Goal: Register for event/course: Register for event/course

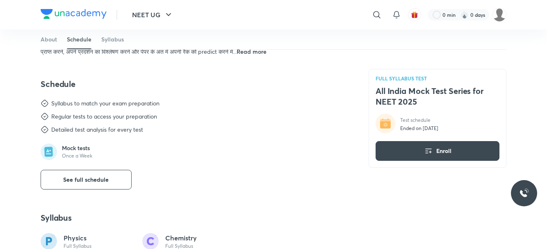
scroll to position [328, 0]
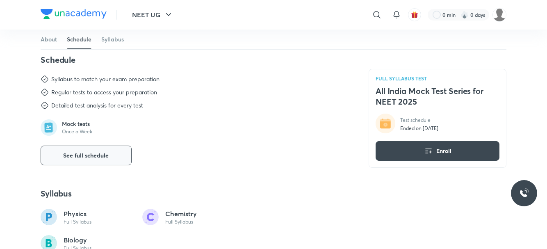
click at [78, 153] on span "See full schedule" at bounding box center [86, 155] width 45 height 8
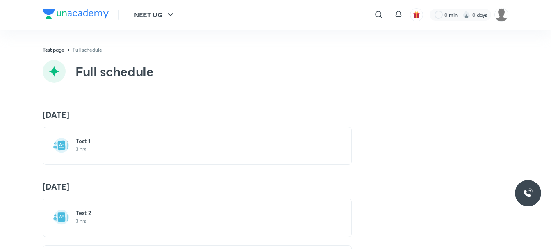
click at [66, 145] on div "Test 1 3 hrs" at bounding box center [197, 146] width 309 height 38
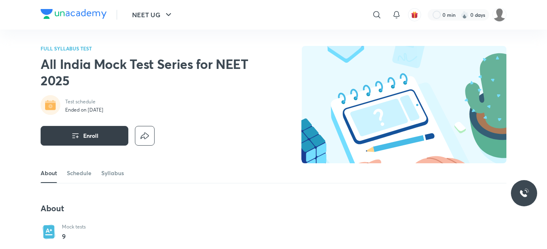
click at [109, 136] on button "Enroll" at bounding box center [85, 136] width 88 height 20
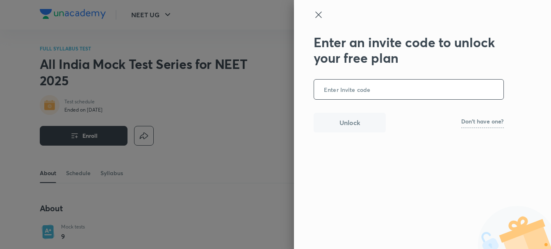
click at [483, 123] on p "Don't have one?" at bounding box center [482, 121] width 43 height 6
click at [392, 91] on input "text" at bounding box center [408, 90] width 189 height 20
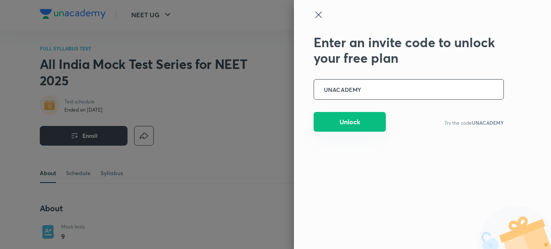
type input "UNACADEMY"
click at [361, 127] on button "Unlock" at bounding box center [350, 122] width 72 height 20
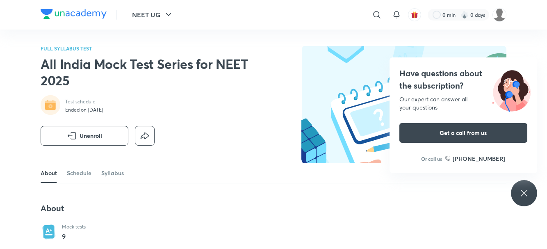
click at [193, 97] on div "Test schedule Ended on 2 May 2025" at bounding box center [146, 105] width 210 height 21
click at [95, 15] on img at bounding box center [74, 14] width 66 height 10
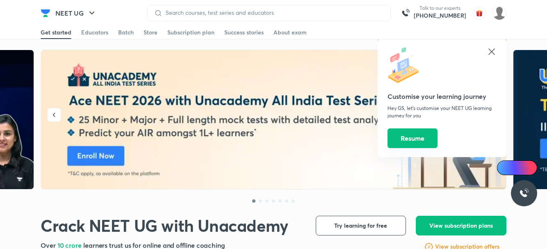
click at [423, 138] on button "Resume" at bounding box center [412, 138] width 50 height 20
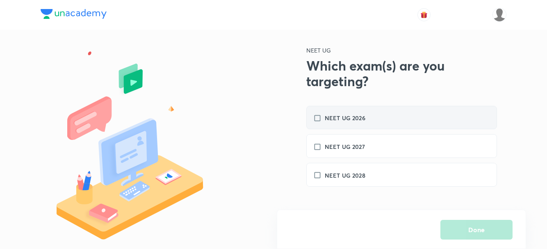
click at [359, 118] on h6 "NEET UG 2026" at bounding box center [345, 118] width 41 height 9
checkbox input "true"
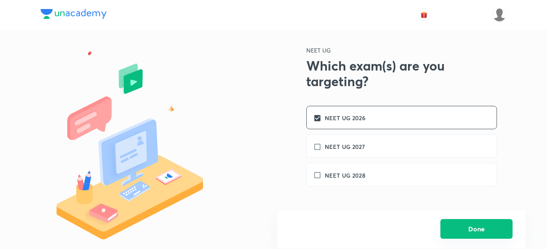
click at [467, 225] on button "Done" at bounding box center [476, 229] width 72 height 20
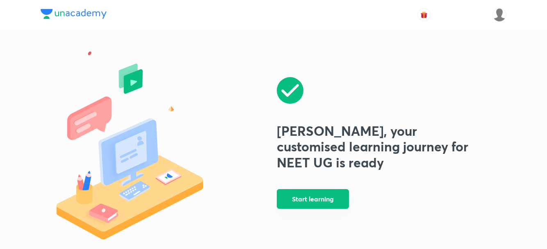
click at [330, 196] on button "Start learning" at bounding box center [313, 199] width 72 height 20
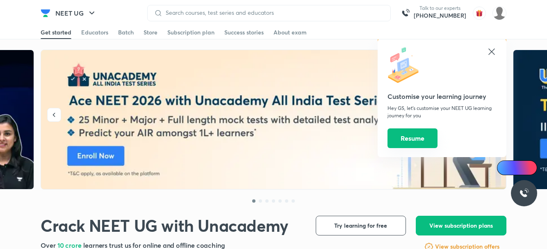
click at [418, 139] on button "Resume" at bounding box center [412, 138] width 50 height 20
click at [493, 52] on icon at bounding box center [491, 52] width 10 height 10
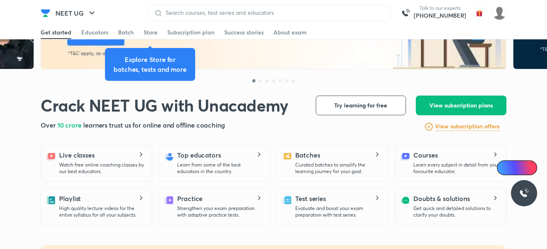
scroll to position [123, 0]
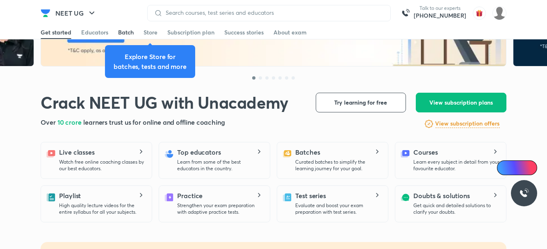
click at [125, 31] on div "Batch" at bounding box center [126, 32] width 16 height 8
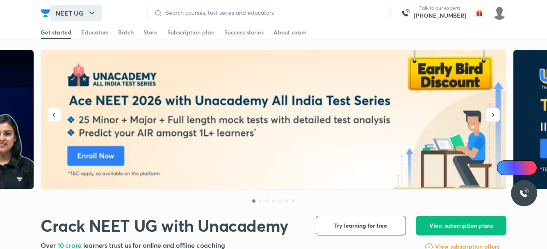
click at [80, 17] on button "NEET UG" at bounding box center [75, 13] width 51 height 16
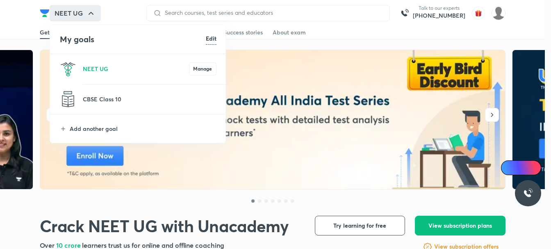
drag, startPoint x: 160, startPoint y: 102, endPoint x: 94, endPoint y: 47, distance: 86.4
click at [93, 47] on li "My goals Edit" at bounding box center [138, 39] width 176 height 29
click at [216, 41] on h6 "Edit" at bounding box center [211, 38] width 11 height 9
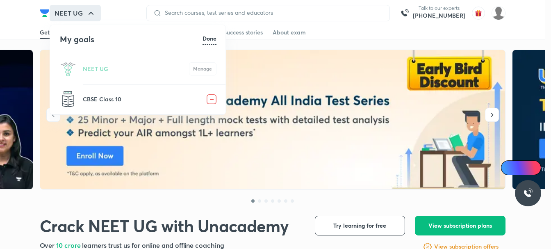
click at [212, 97] on img at bounding box center [212, 99] width 10 height 10
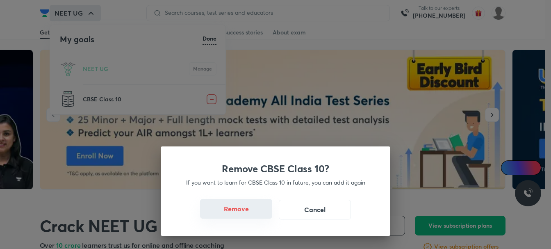
click at [247, 210] on button "Remove" at bounding box center [236, 209] width 72 height 20
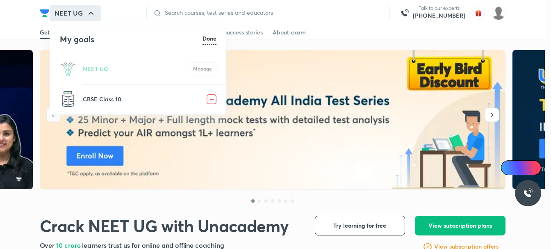
click at [211, 38] on h6 "Done" at bounding box center [209, 38] width 14 height 9
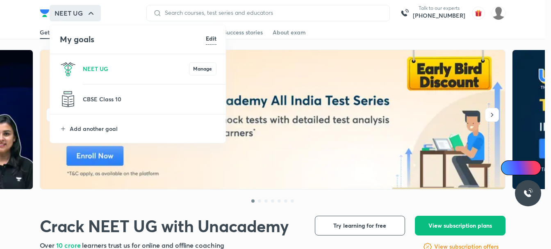
click at [209, 39] on h6 "Edit" at bounding box center [211, 38] width 11 height 9
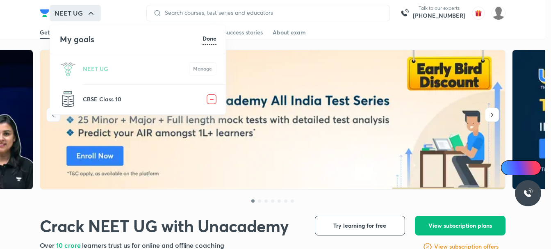
click at [211, 101] on img at bounding box center [212, 99] width 10 height 10
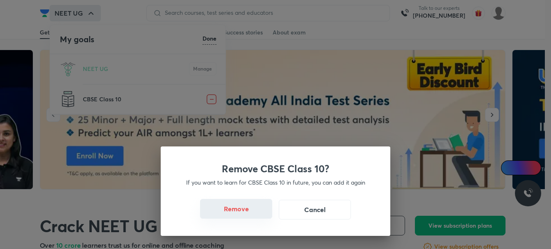
click at [242, 209] on button "Remove" at bounding box center [236, 209] width 72 height 20
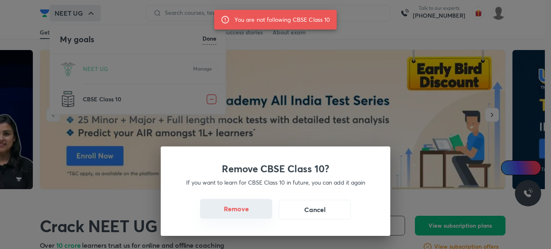
click at [242, 209] on button "Remove" at bounding box center [236, 209] width 72 height 20
click at [230, 102] on div "Remove CBSE Class 10? If you want to learn for CBSE Class 10 in future, you can…" at bounding box center [275, 124] width 551 height 249
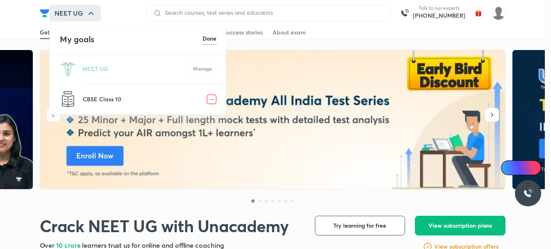
click at [320, 119] on div at bounding box center [275, 124] width 551 height 249
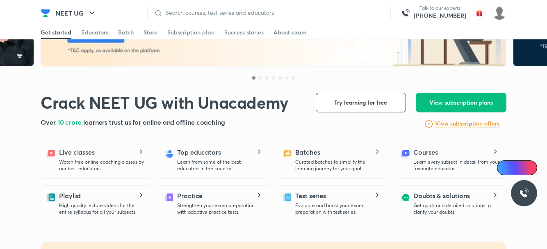
scroll to position [164, 0]
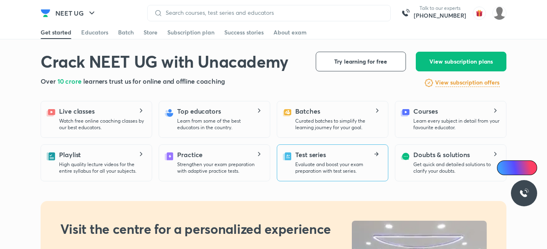
click at [339, 163] on p "Evaluate and boost your exam preparation with test series." at bounding box center [338, 167] width 86 height 13
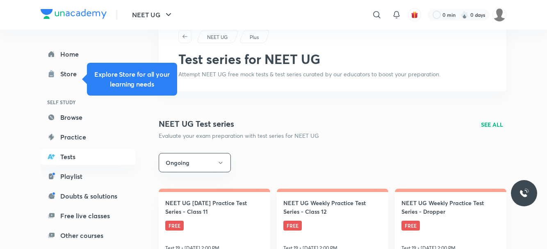
scroll to position [41, 0]
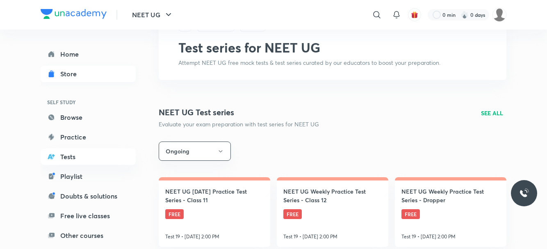
click at [60, 70] on link "Store" at bounding box center [88, 74] width 95 height 16
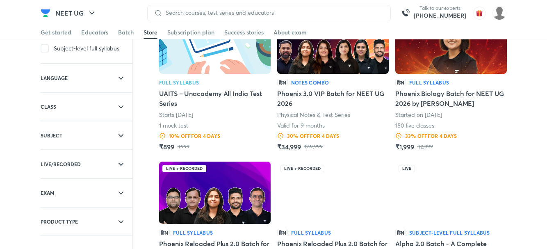
scroll to position [123, 0]
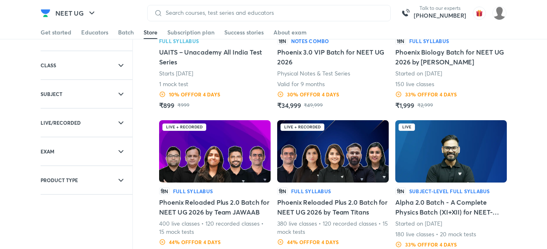
click at [97, 182] on div at bounding box center [109, 180] width 46 height 10
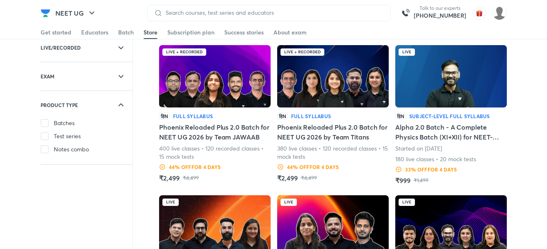
scroll to position [205, 0]
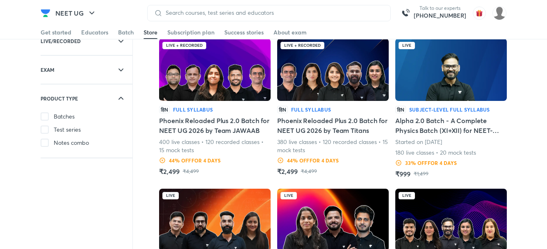
click at [107, 98] on div at bounding box center [109, 98] width 46 height 10
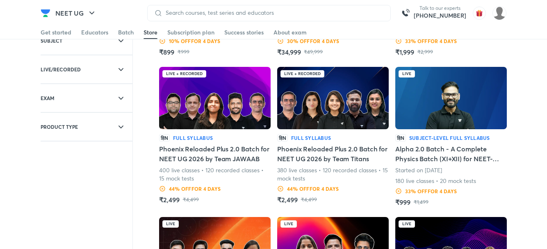
scroll to position [123, 0]
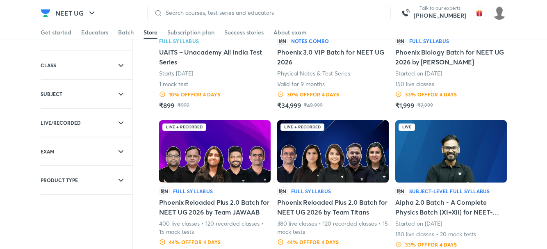
click at [83, 161] on div "EXAM" at bounding box center [64, 151] width 46 height 28
click at [82, 168] on span "NEET UG 2026" at bounding box center [73, 169] width 39 height 8
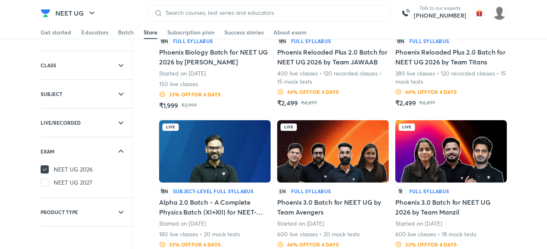
click at [102, 150] on div at bounding box center [109, 151] width 46 height 10
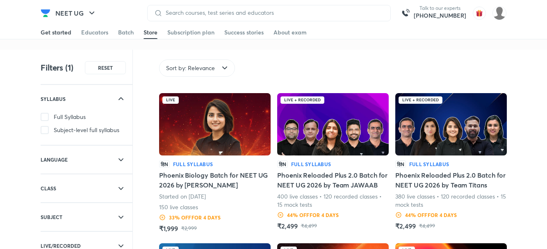
click at [57, 31] on div "Get started" at bounding box center [56, 32] width 31 height 8
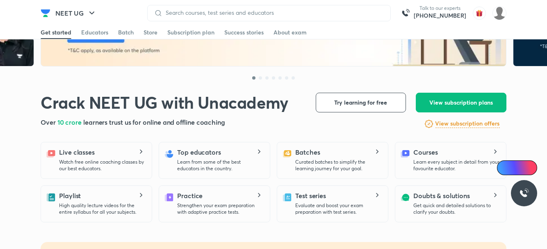
scroll to position [164, 0]
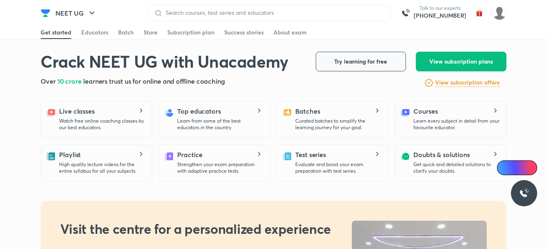
click at [355, 65] on span "Try learning for free" at bounding box center [360, 61] width 53 height 8
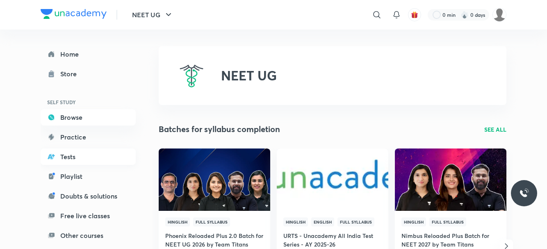
click at [85, 155] on link "Tests" at bounding box center [88, 156] width 95 height 16
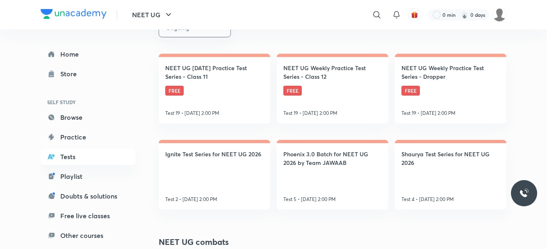
scroll to position [82, 0]
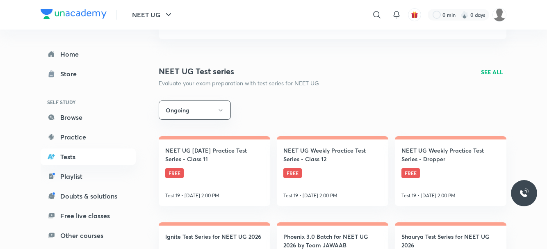
click at [485, 75] on p "SEE ALL" at bounding box center [492, 72] width 22 height 9
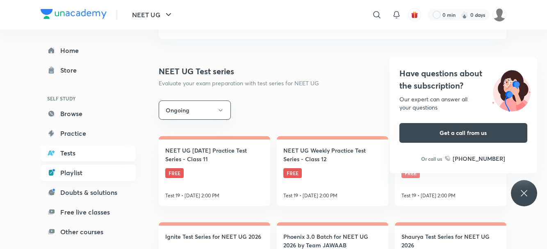
scroll to position [5, 0]
